Goal: Go to known website: Access a specific website the user already knows

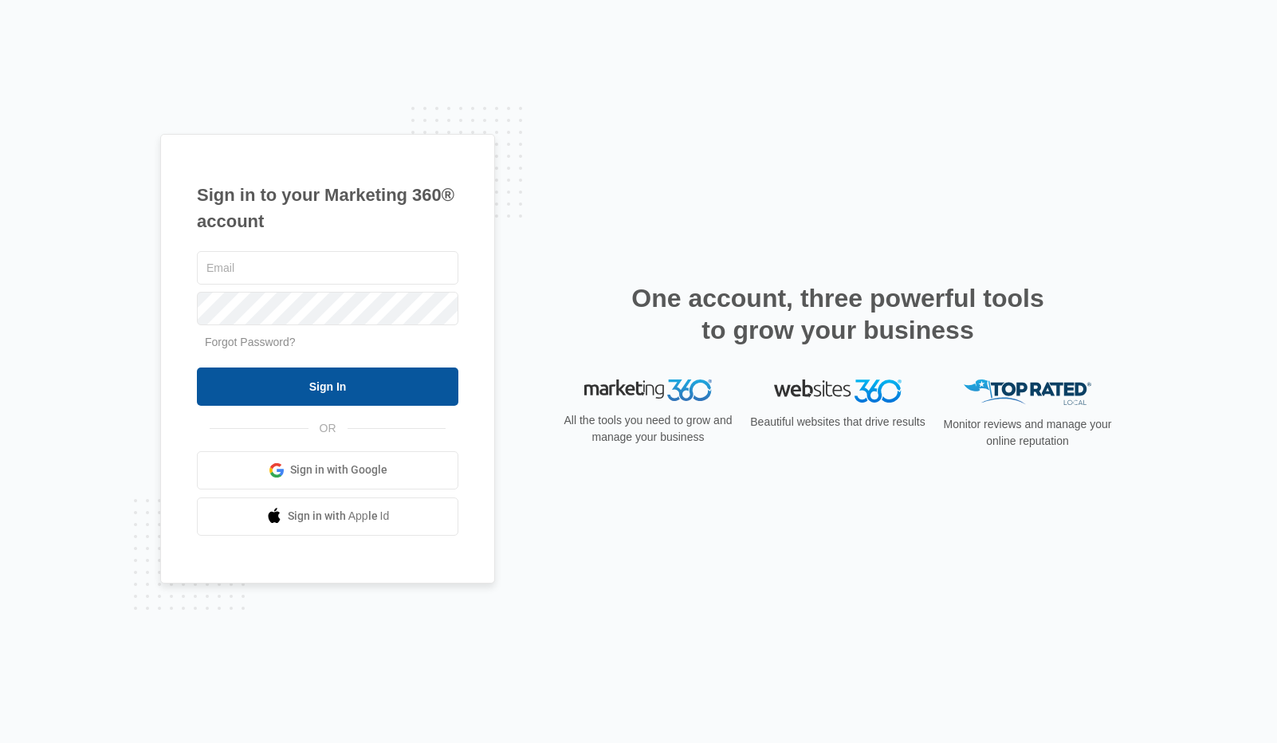
type input "jgolden@taluspay.com"
click at [367, 396] on input "Sign In" at bounding box center [327, 386] width 261 height 38
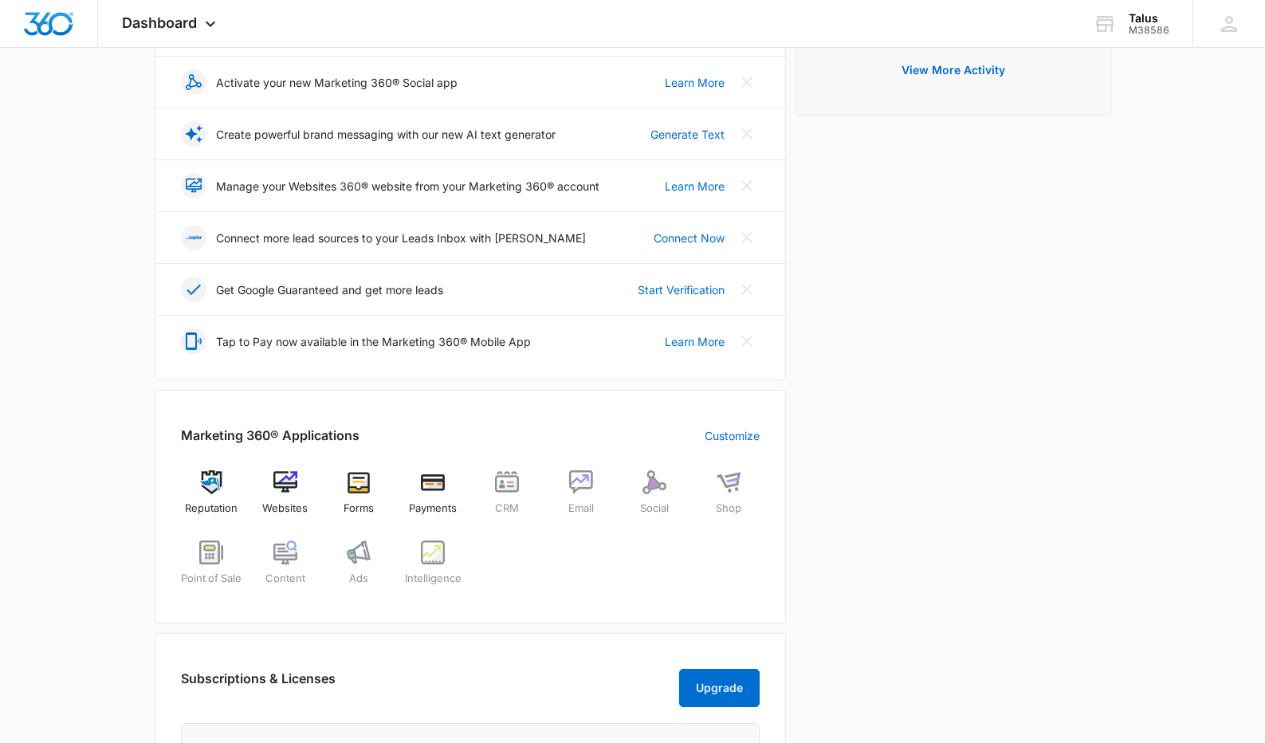
scroll to position [280, 0]
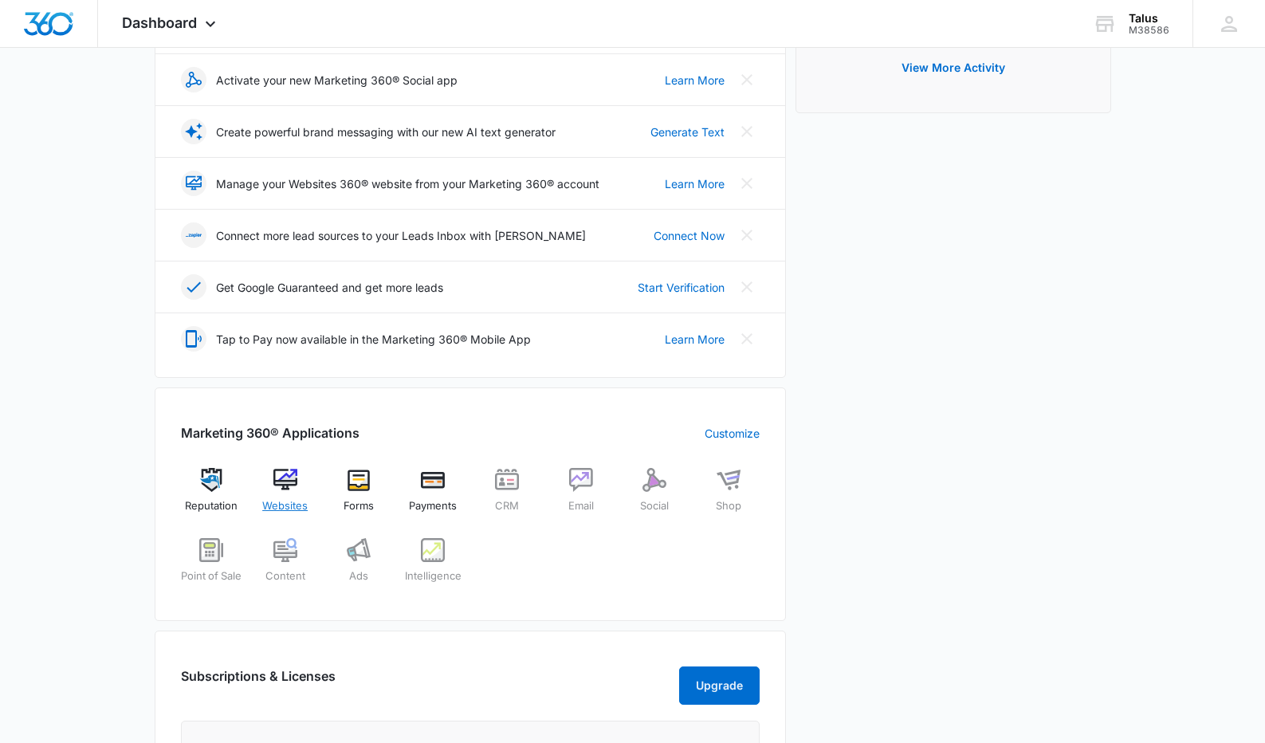
click at [289, 505] on span "Websites" at bounding box center [284, 506] width 45 height 16
